Goal: Task Accomplishment & Management: Manage account settings

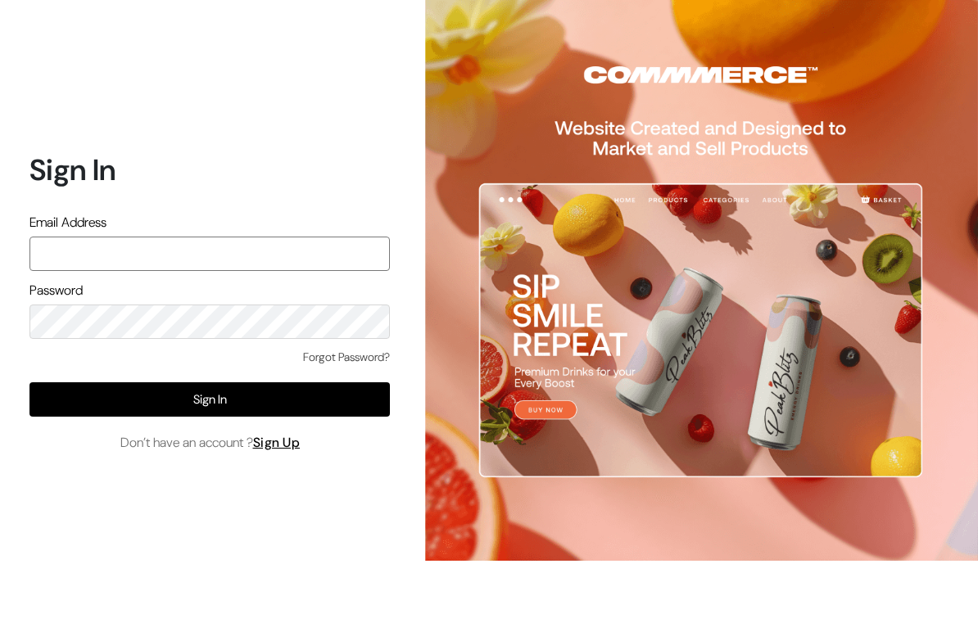
type input "laxmiaishwarya8@gmail.con"
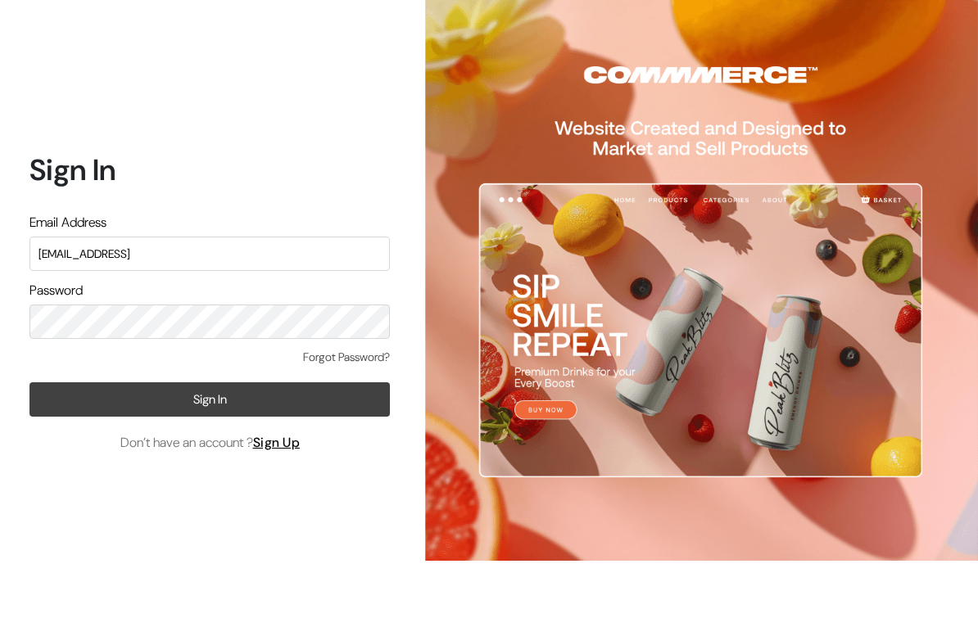
click at [330, 396] on button "Sign In" at bounding box center [209, 399] width 360 height 34
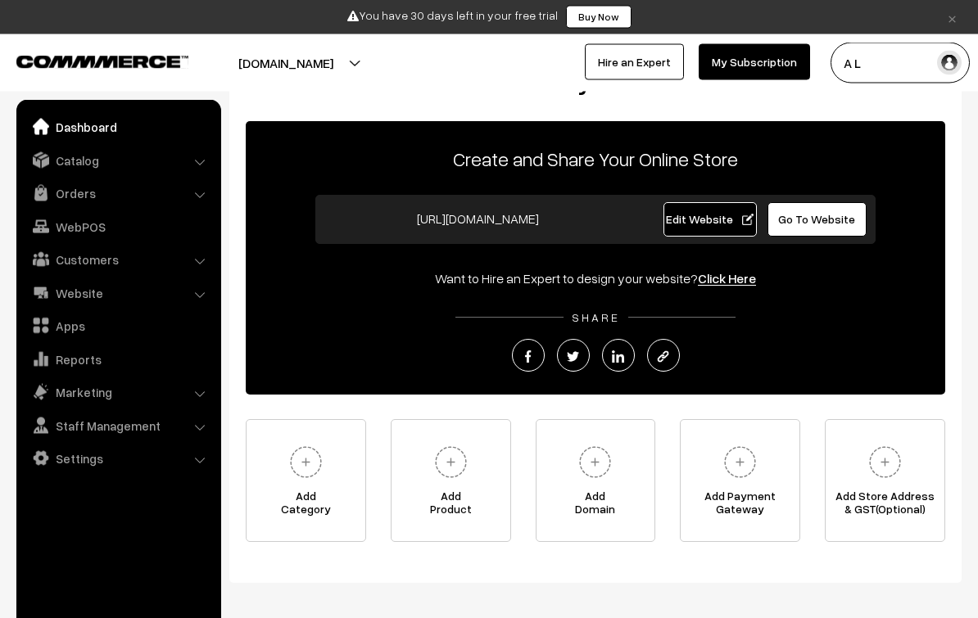
scroll to position [106, 0]
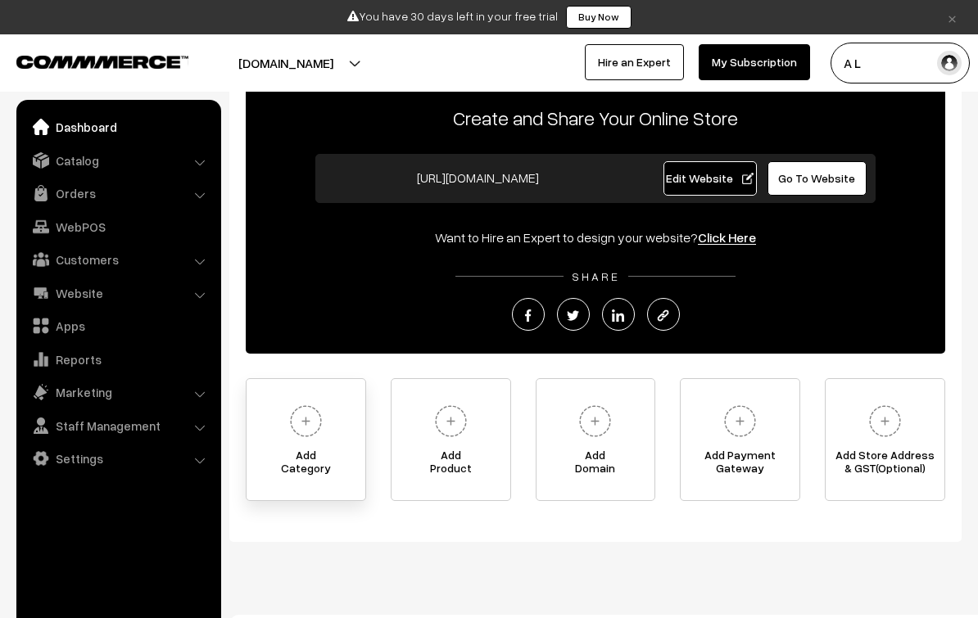
click at [328, 420] on img at bounding box center [305, 421] width 45 height 45
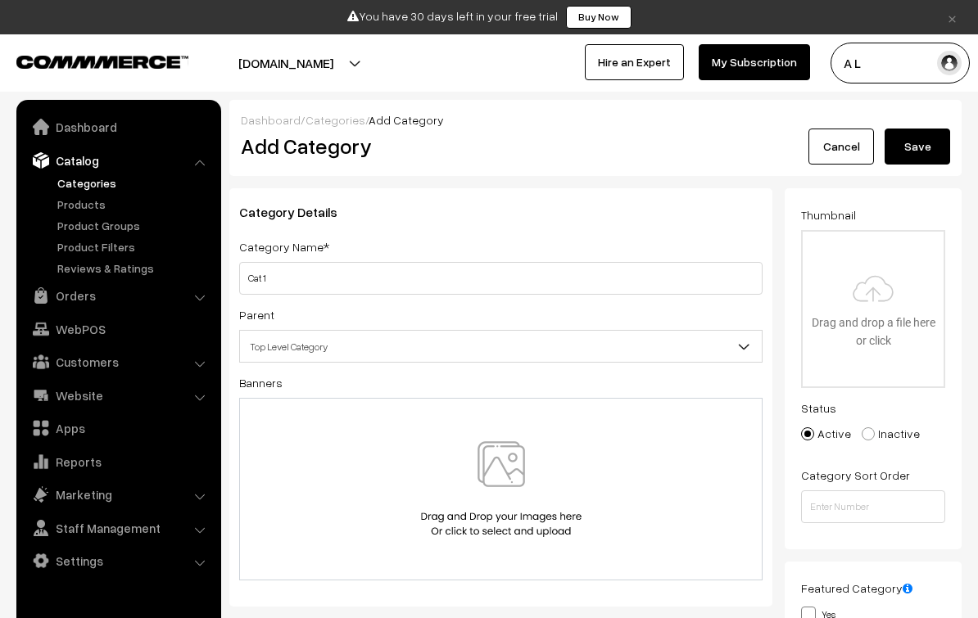
type input "Cat 1"
click at [492, 348] on span "Top Level Category" at bounding box center [501, 346] width 522 height 29
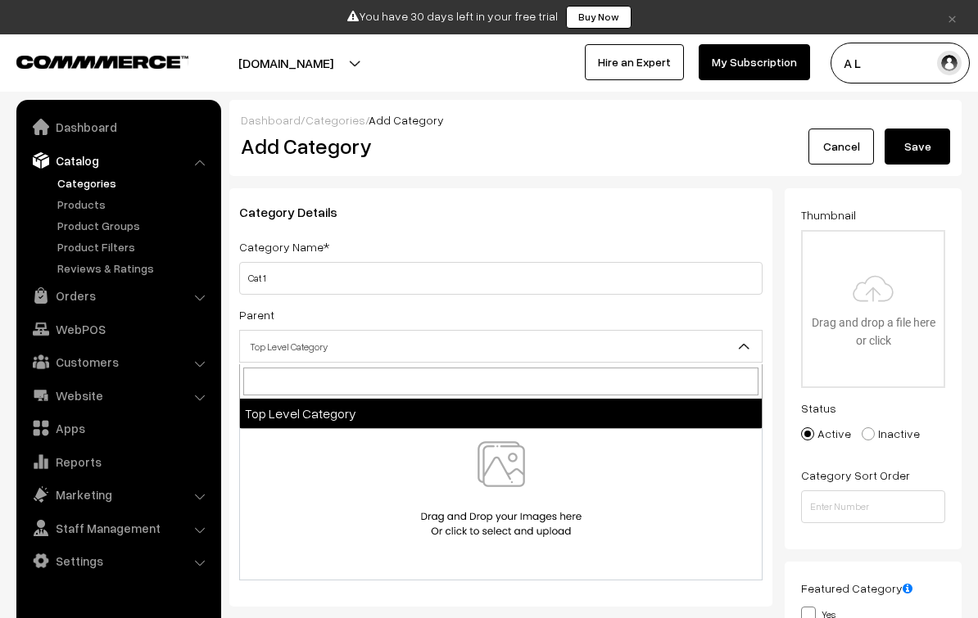
click at [558, 351] on span "Top Level Category" at bounding box center [501, 346] width 522 height 29
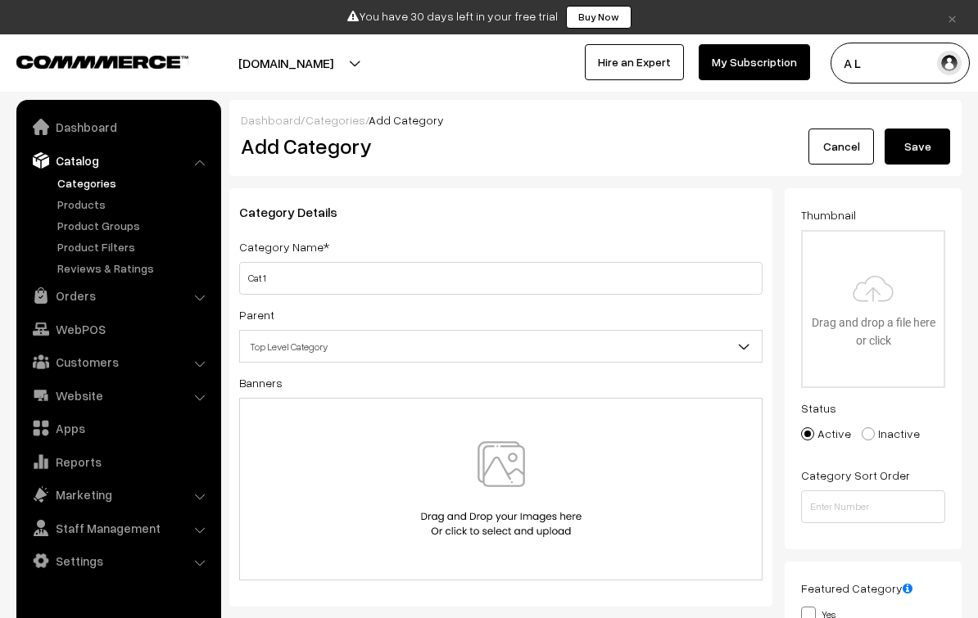
click at [913, 148] on button "Save" at bounding box center [917, 147] width 66 height 36
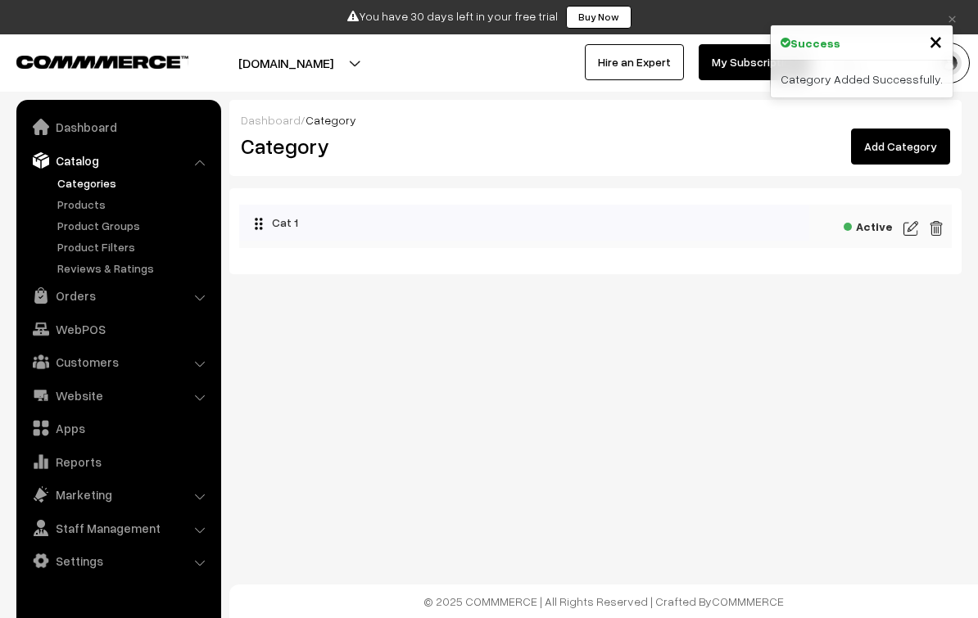
click at [119, 186] on link "Categories" at bounding box center [134, 182] width 162 height 17
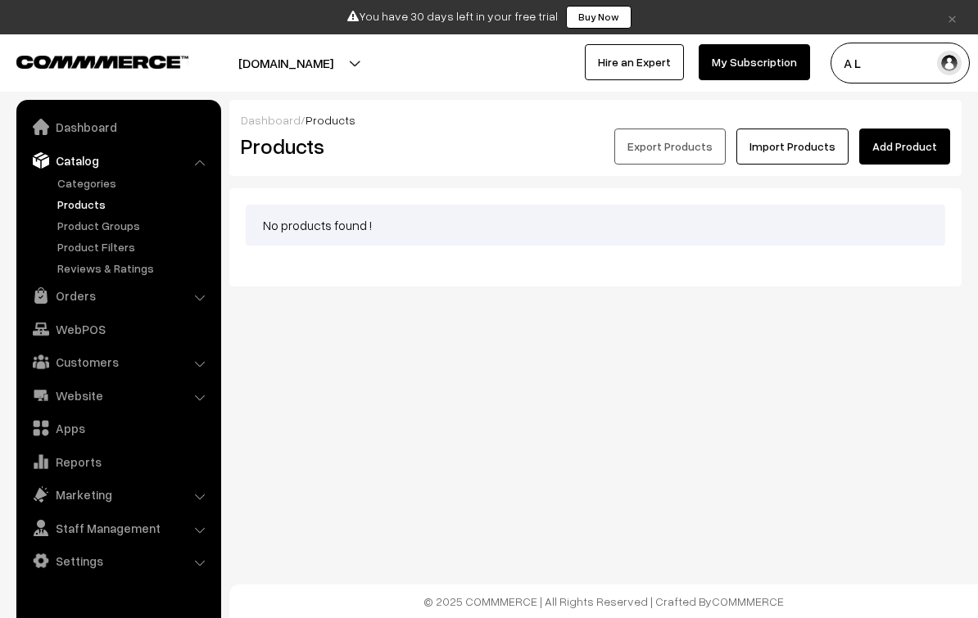
click at [904, 139] on link "Add Product" at bounding box center [904, 147] width 91 height 36
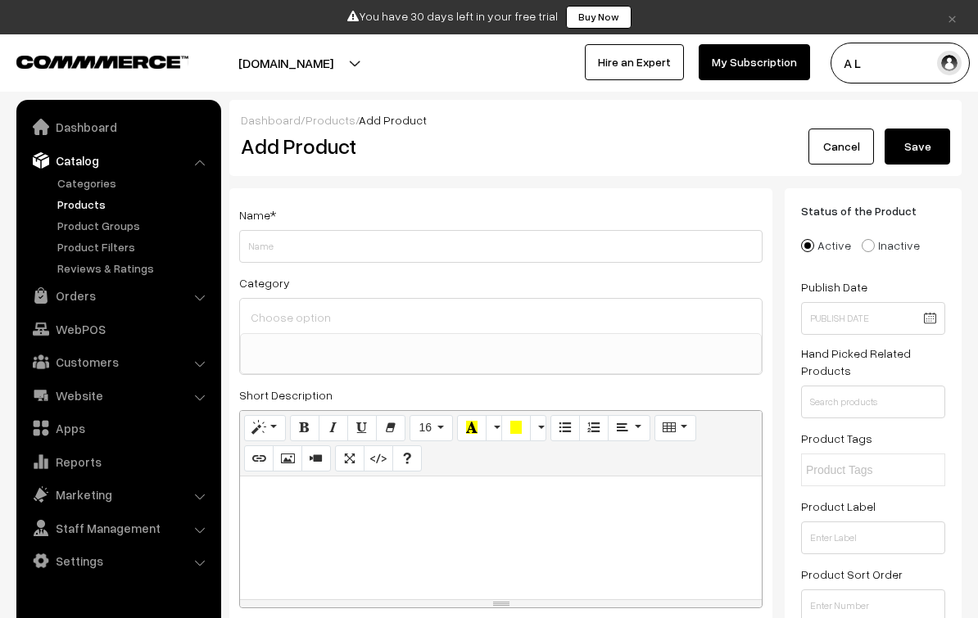
select select
type input "Shirt"
click at [458, 318] on input at bounding box center [501, 317] width 509 height 24
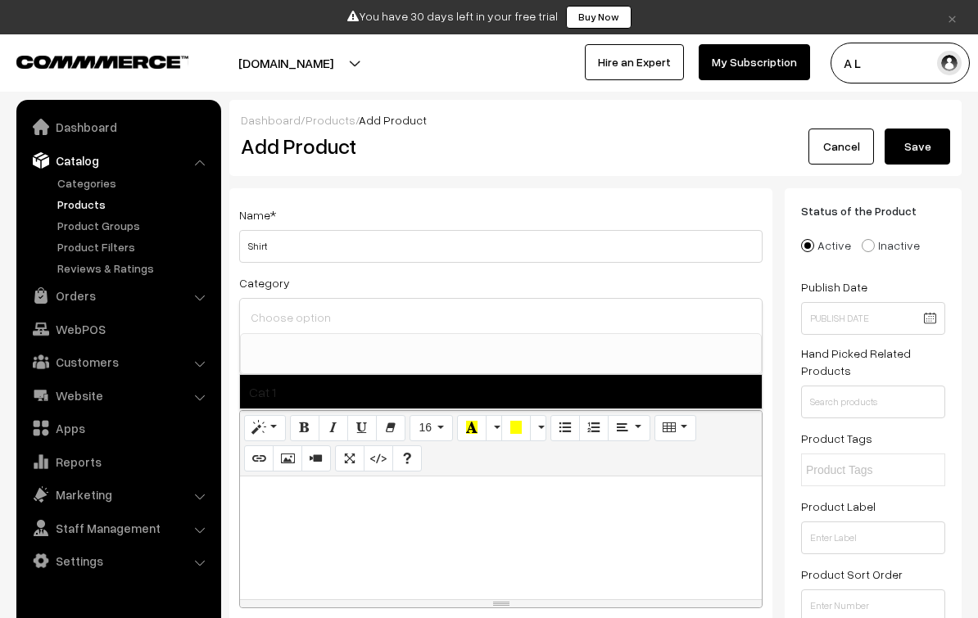
click at [473, 395] on span "Cat 1" at bounding box center [501, 392] width 522 height 34
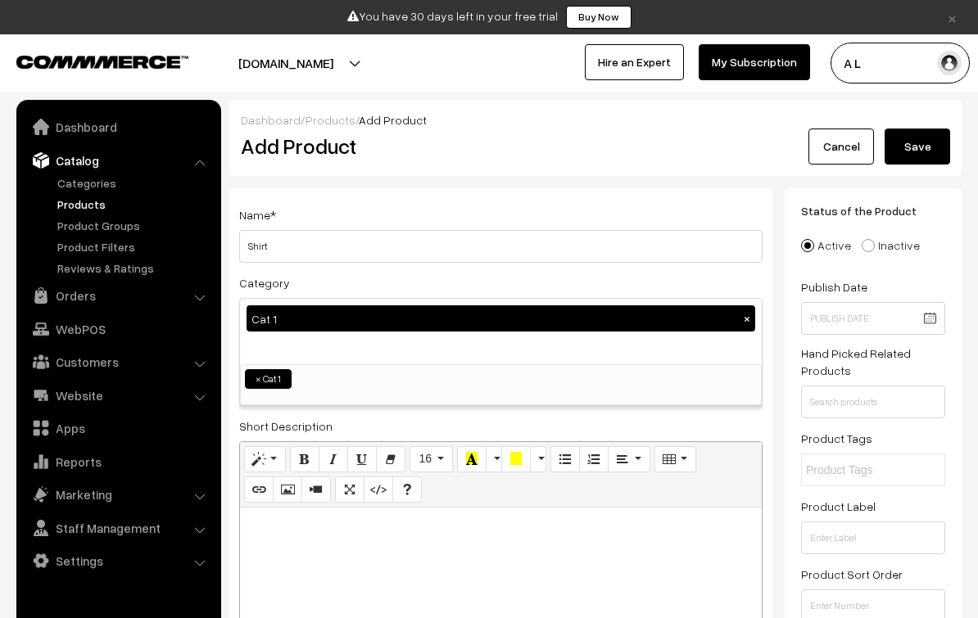
select select "1"
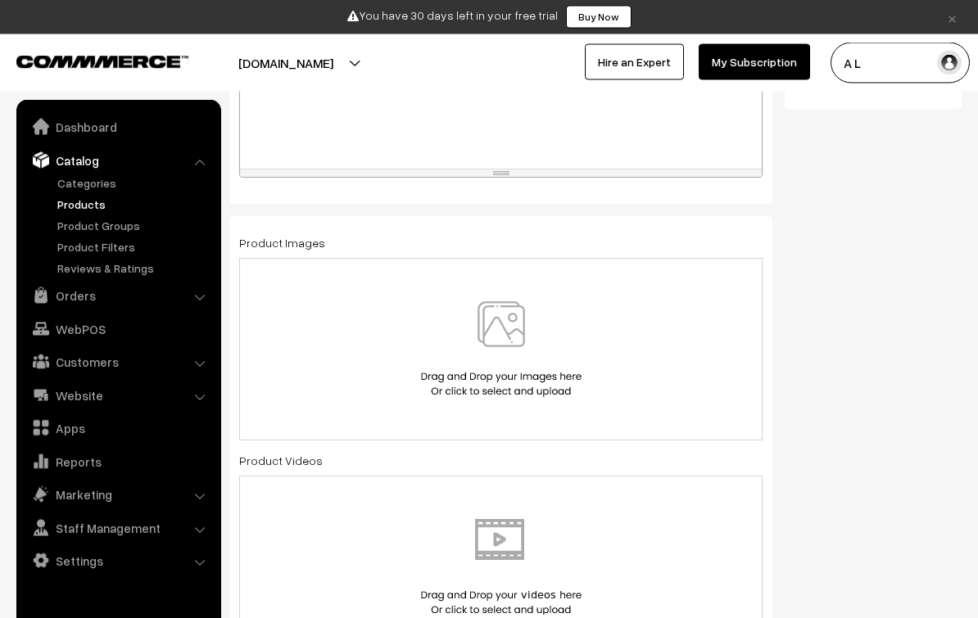
click at [528, 361] on img at bounding box center [501, 350] width 169 height 96
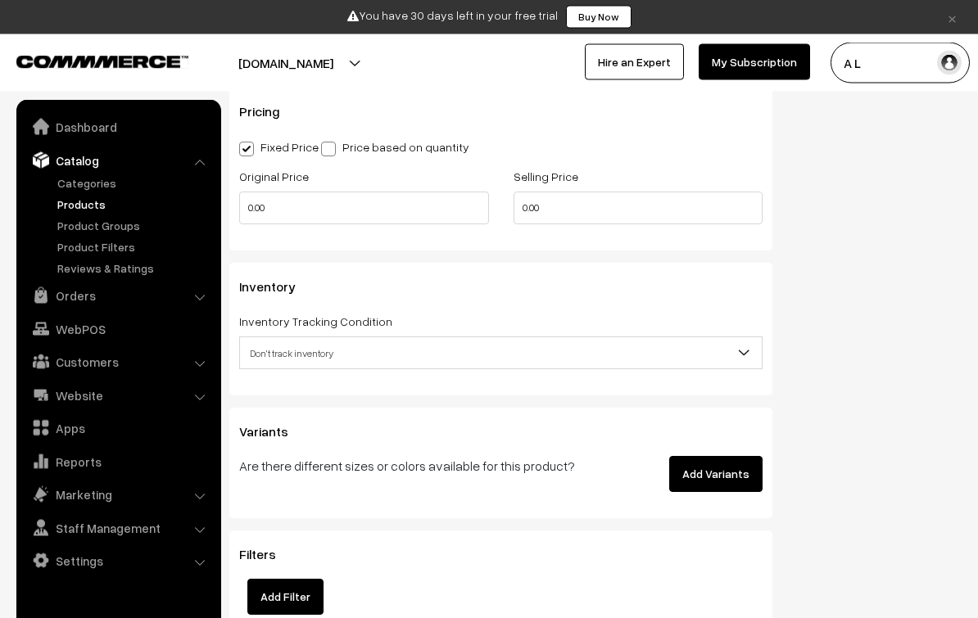
scroll to position [1629, 0]
click at [667, 357] on span "Don't track inventory" at bounding box center [501, 353] width 522 height 29
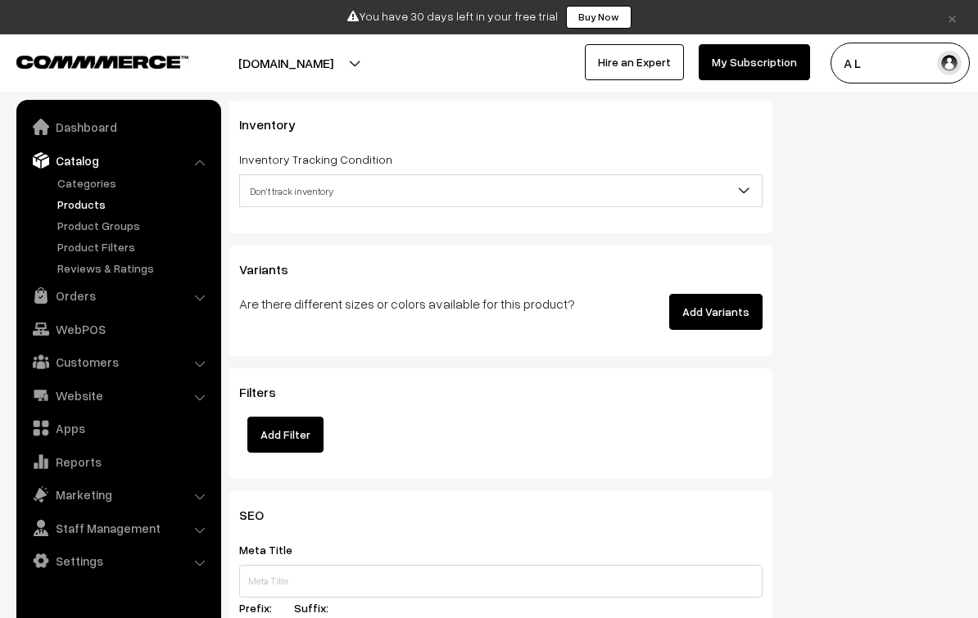
scroll to position [1790, 0]
click at [758, 320] on button "Add Variants" at bounding box center [715, 313] width 93 height 36
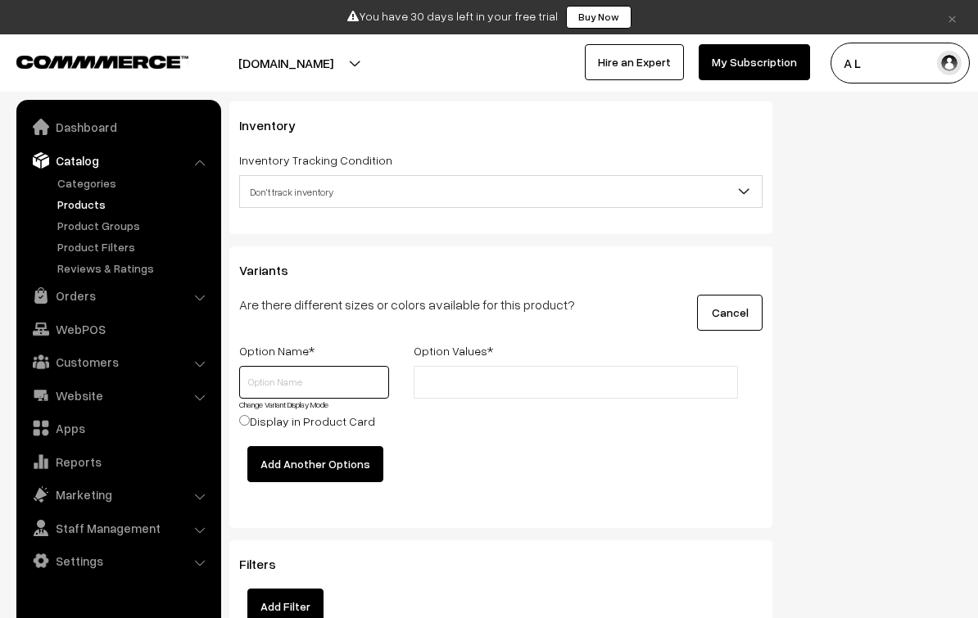
click at [355, 395] on input "text" at bounding box center [314, 382] width 150 height 33
type input "Sizes"
click at [537, 378] on ul at bounding box center [576, 382] width 324 height 33
click at [562, 399] on ul at bounding box center [576, 382] width 324 height 33
type input "2"
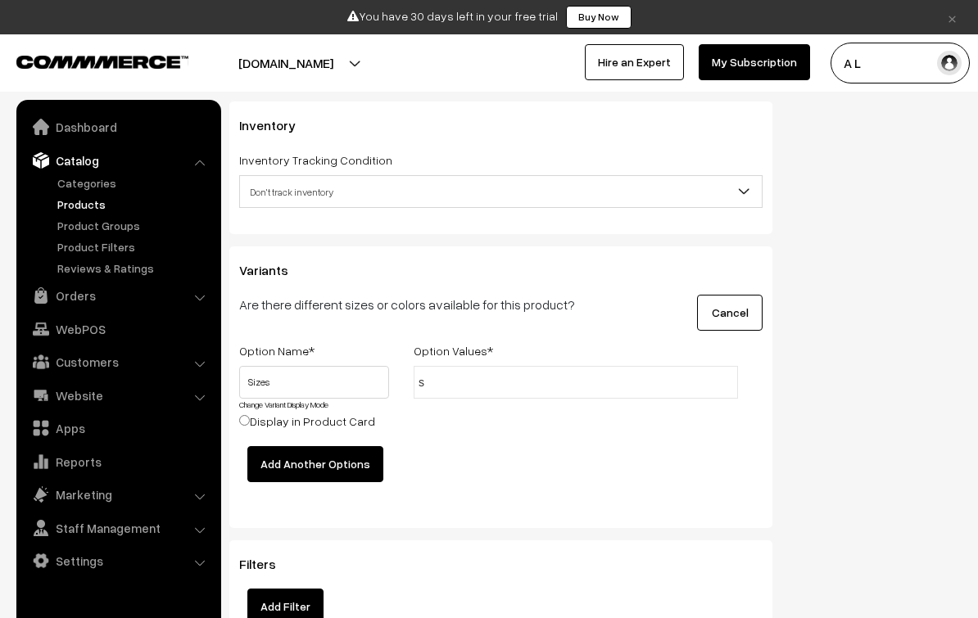
type input "s"
click at [351, 466] on button "Add Another Options" at bounding box center [315, 464] width 136 height 36
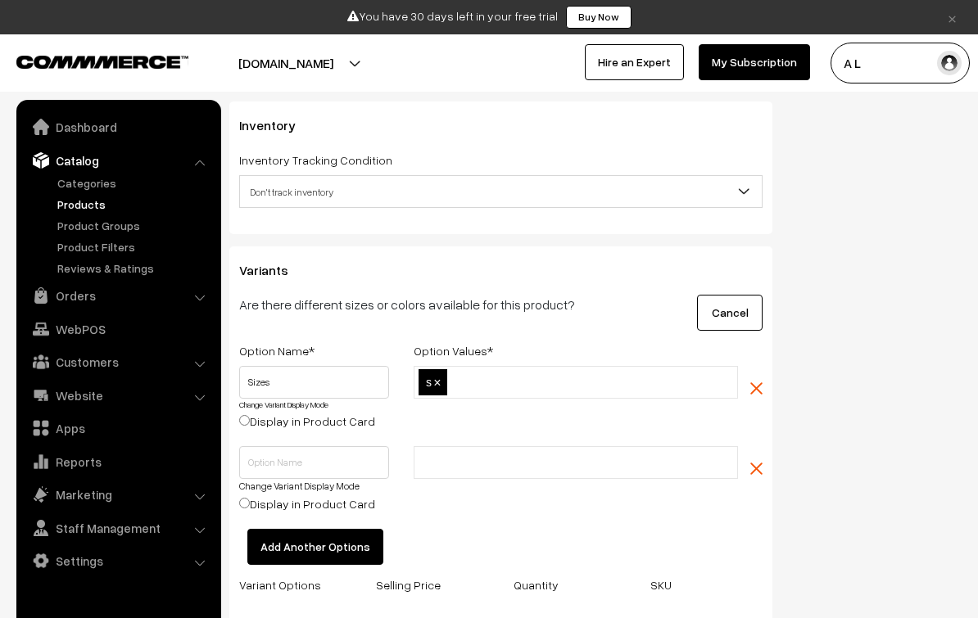
click at [560, 392] on ul "s ×" at bounding box center [576, 382] width 324 height 33
type input "M"
type input "L"
type input "Xl"
click at [336, 477] on input "text" at bounding box center [314, 462] width 150 height 33
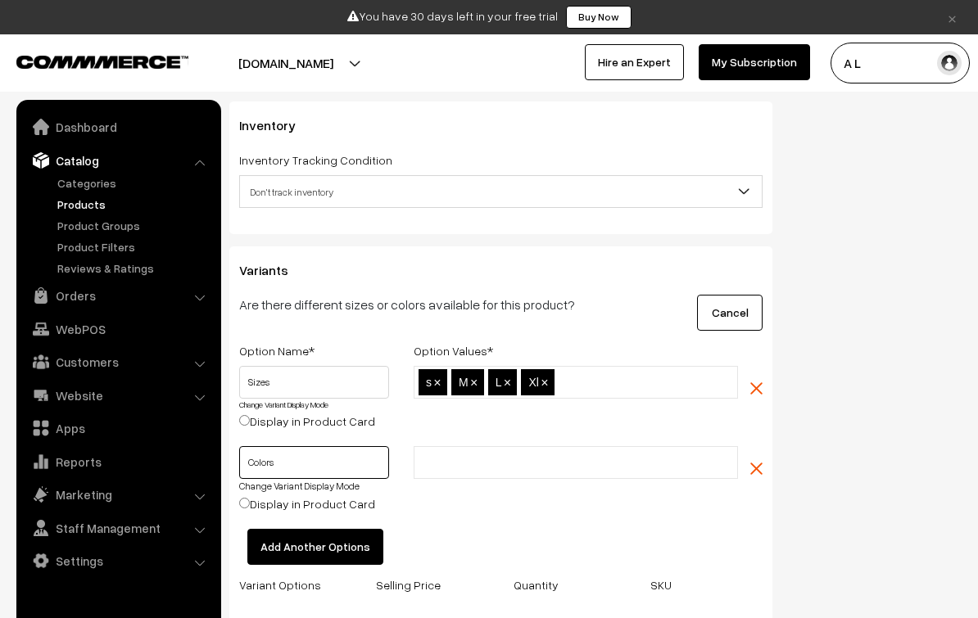
type input "Colors"
click at [563, 473] on ul at bounding box center [576, 462] width 324 height 33
type input "red"
type input "Blue"
type input "Green"
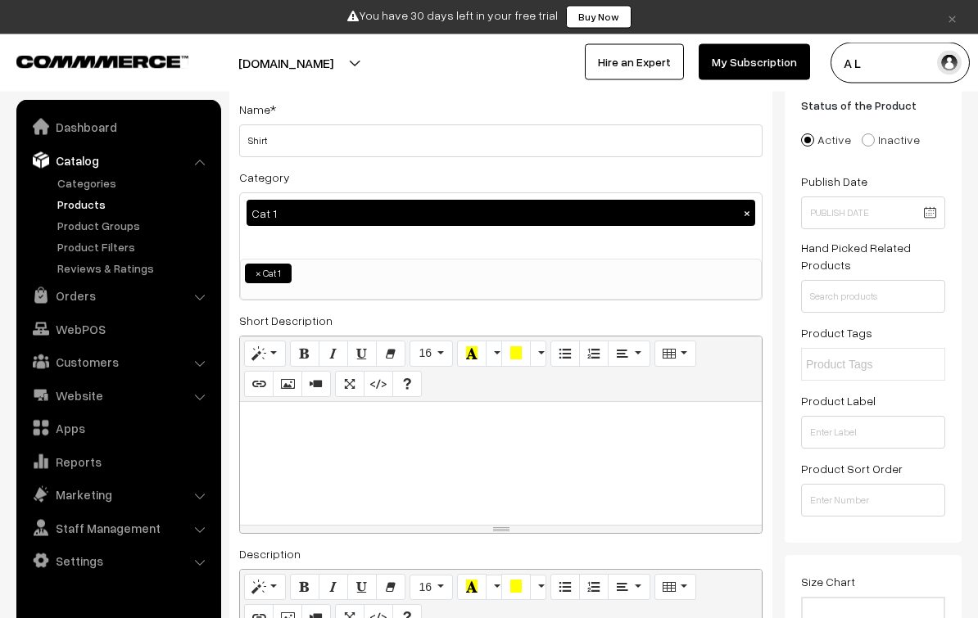
scroll to position [0, 0]
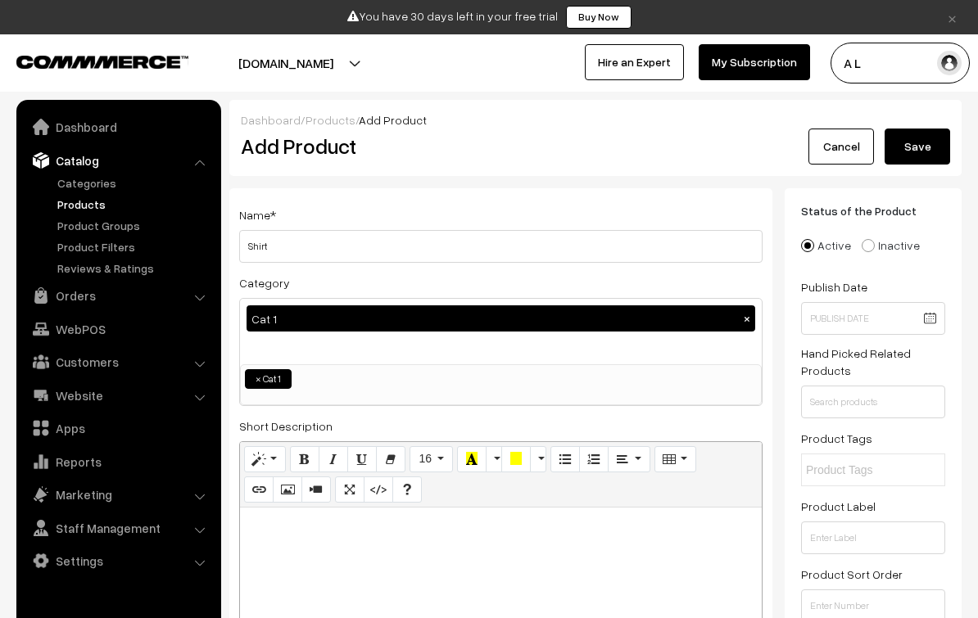
click at [916, 147] on button "Save" at bounding box center [917, 147] width 66 height 36
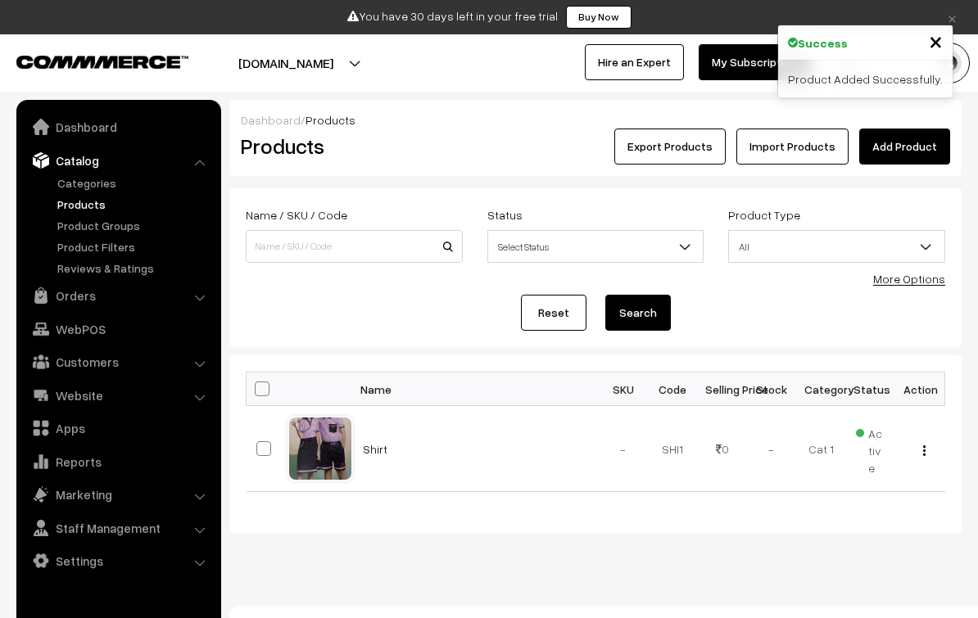
scroll to position [22, 0]
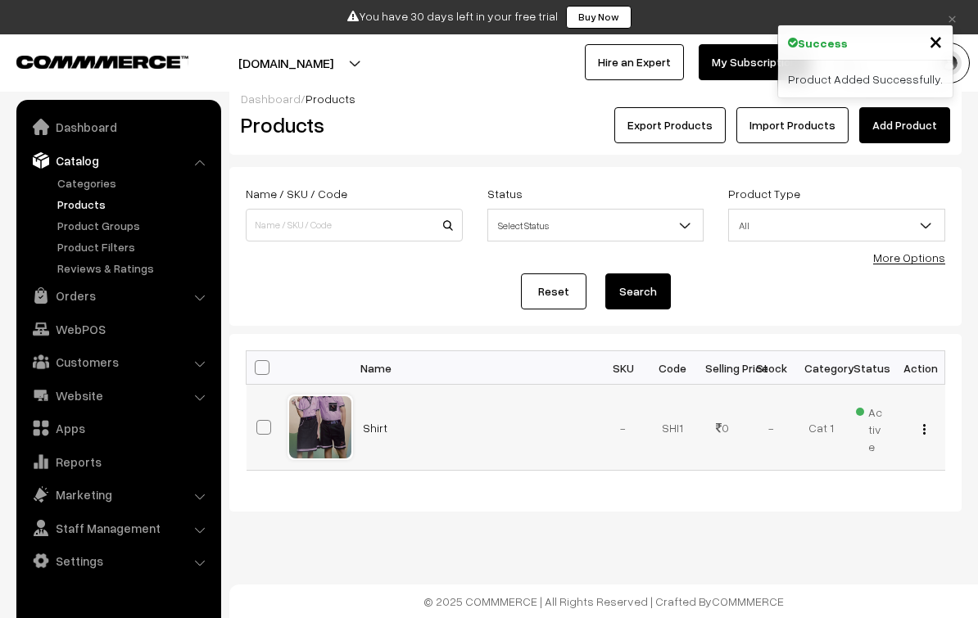
click at [398, 431] on td "Shirt" at bounding box center [476, 428] width 246 height 86
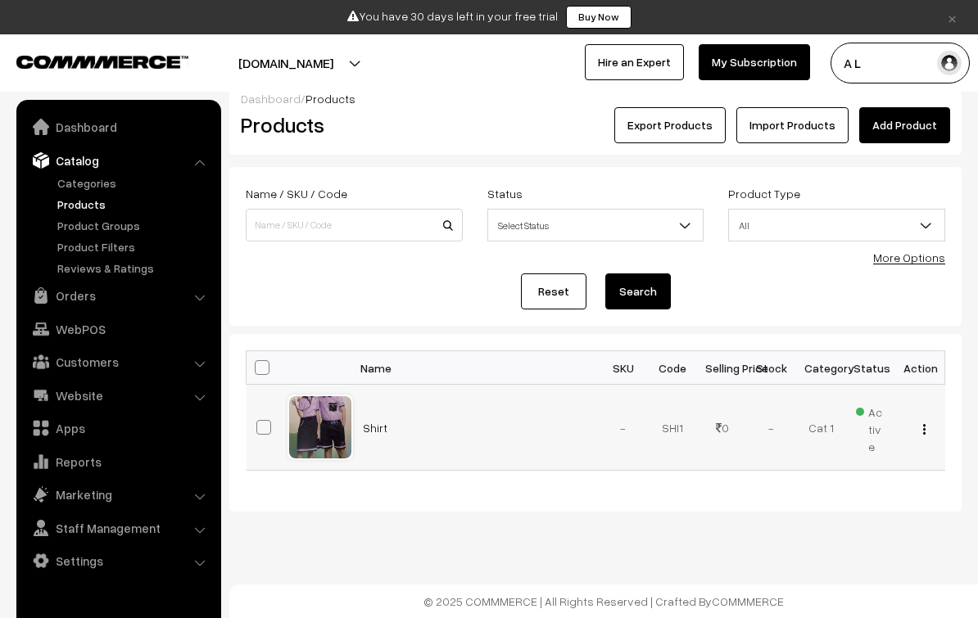
click at [391, 446] on td "Shirt" at bounding box center [476, 428] width 246 height 86
click at [382, 430] on link "Shirt" at bounding box center [375, 428] width 25 height 14
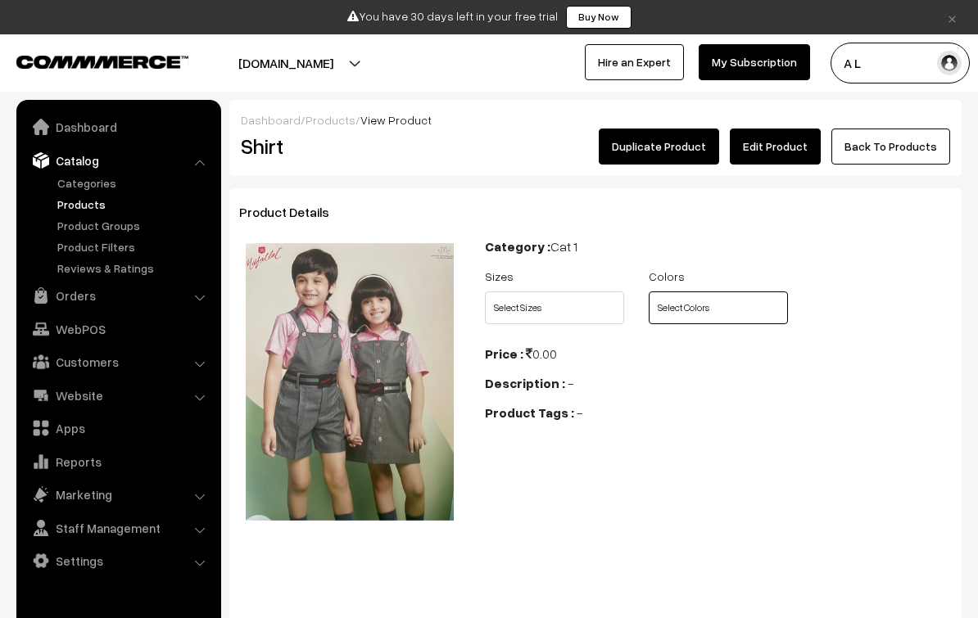
click at [711, 306] on select "Select Colors red Blue Green" at bounding box center [718, 308] width 139 height 33
select select "SHI1_KTR"
click at [601, 299] on select "Select Sizes s M L Xl" at bounding box center [554, 308] width 139 height 33
select select "SHI1_QNT"
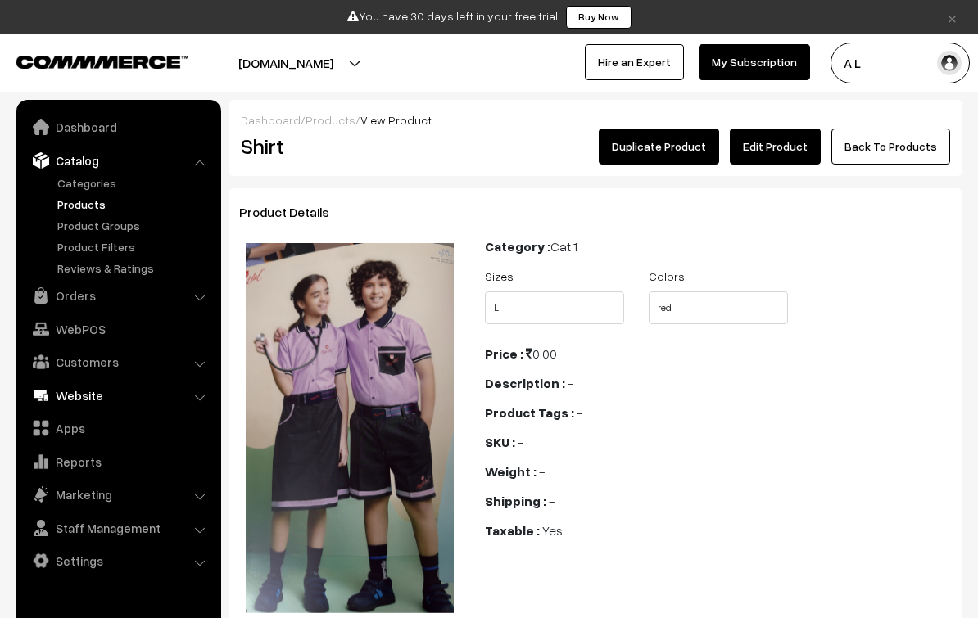
click at [192, 385] on link "Website" at bounding box center [117, 395] width 195 height 29
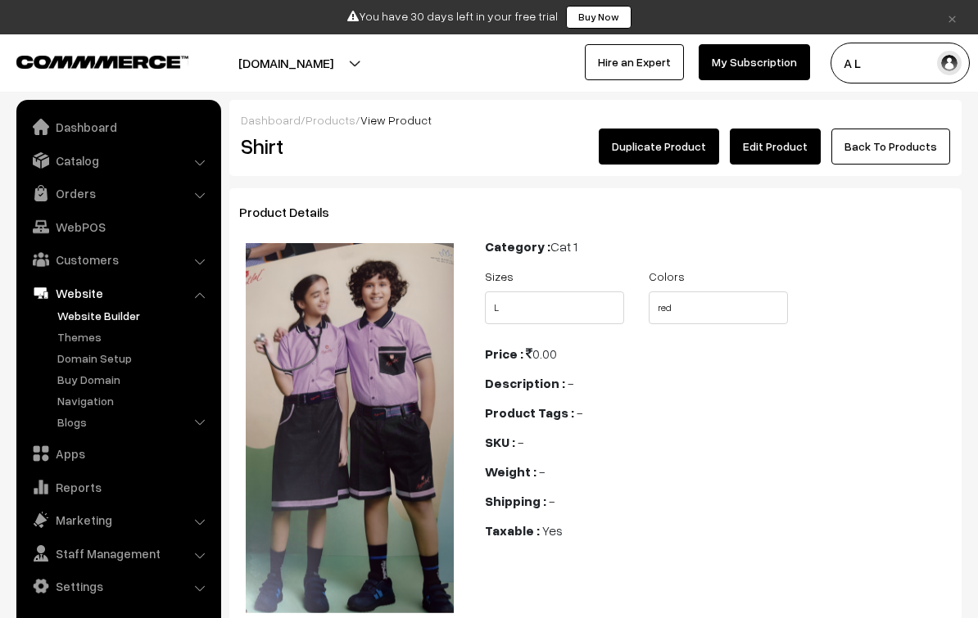
click at [129, 307] on link "Website Builder" at bounding box center [134, 315] width 162 height 17
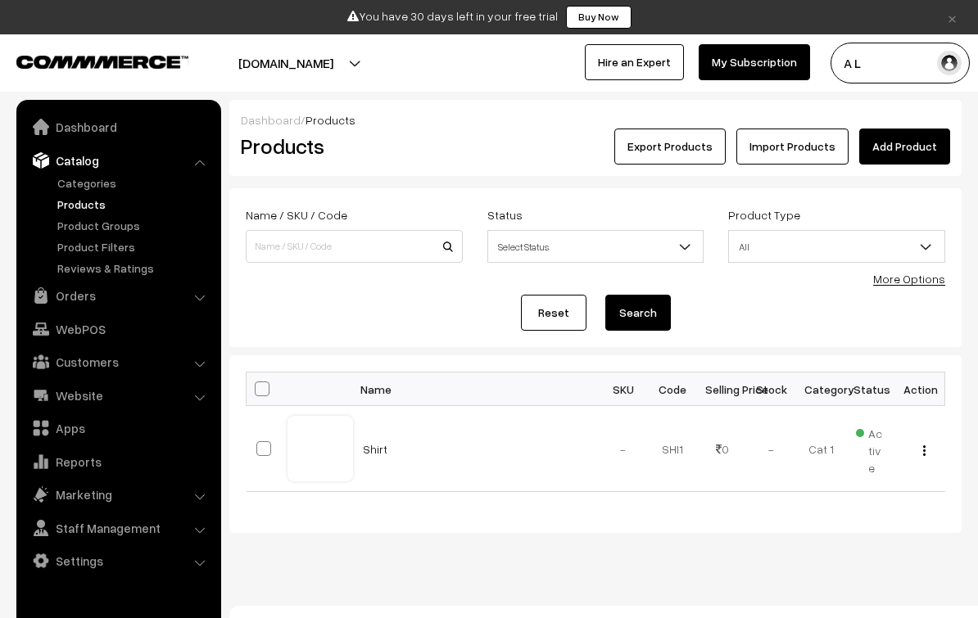
scroll to position [22, 0]
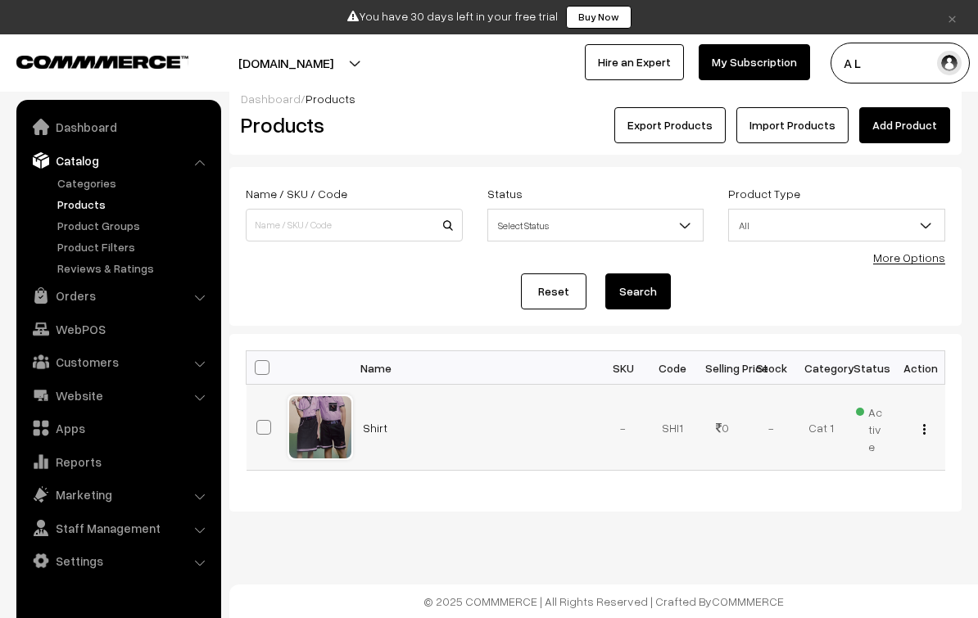
click at [274, 432] on label at bounding box center [266, 428] width 20 height 20
click at [259, 423] on input "checkbox" at bounding box center [253, 417] width 11 height 11
checkbox input "true"
